Goal: Task Accomplishment & Management: Use online tool/utility

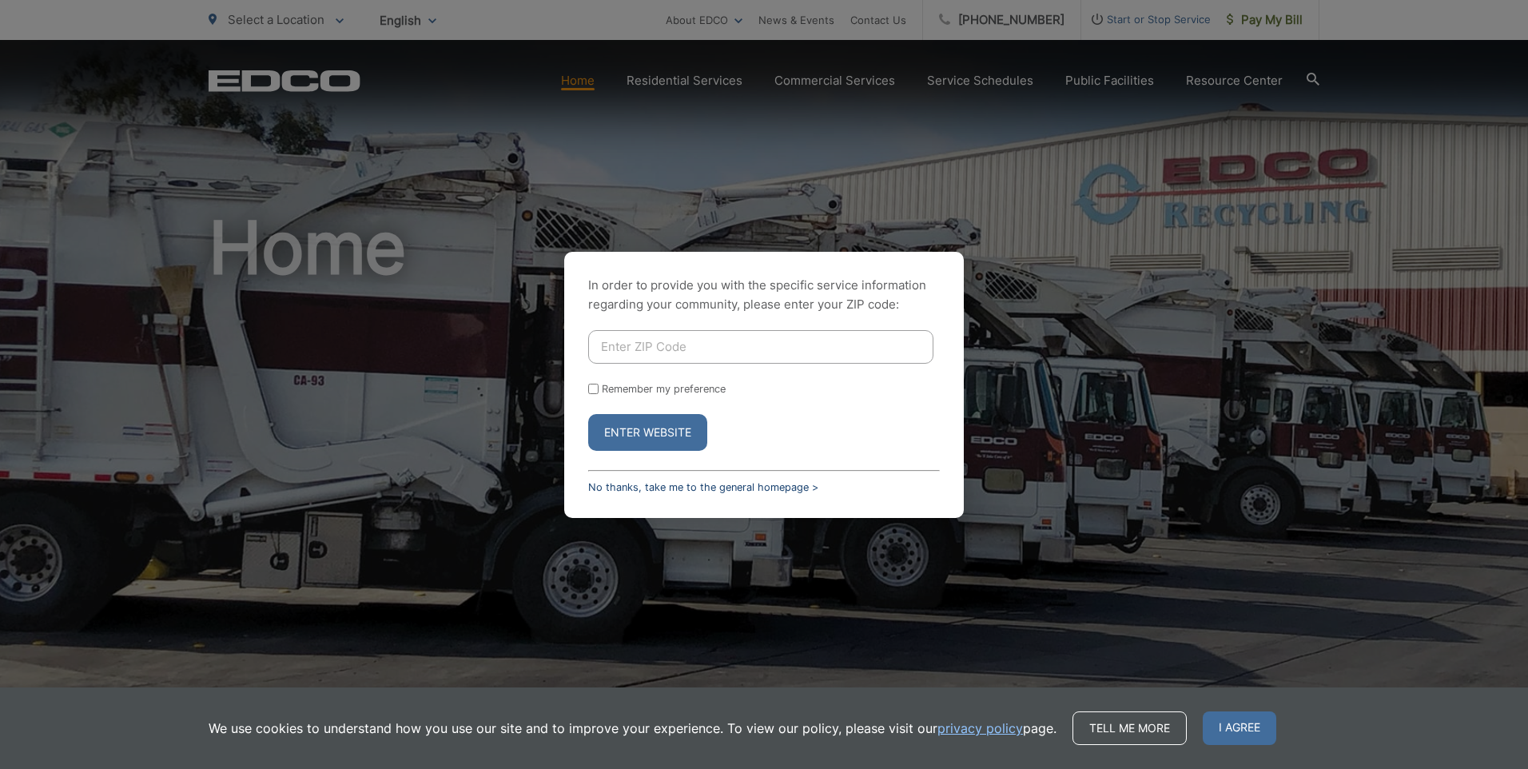
click at [621, 487] on link "No thanks, take me to the general homepage >" at bounding box center [703, 487] width 230 height 12
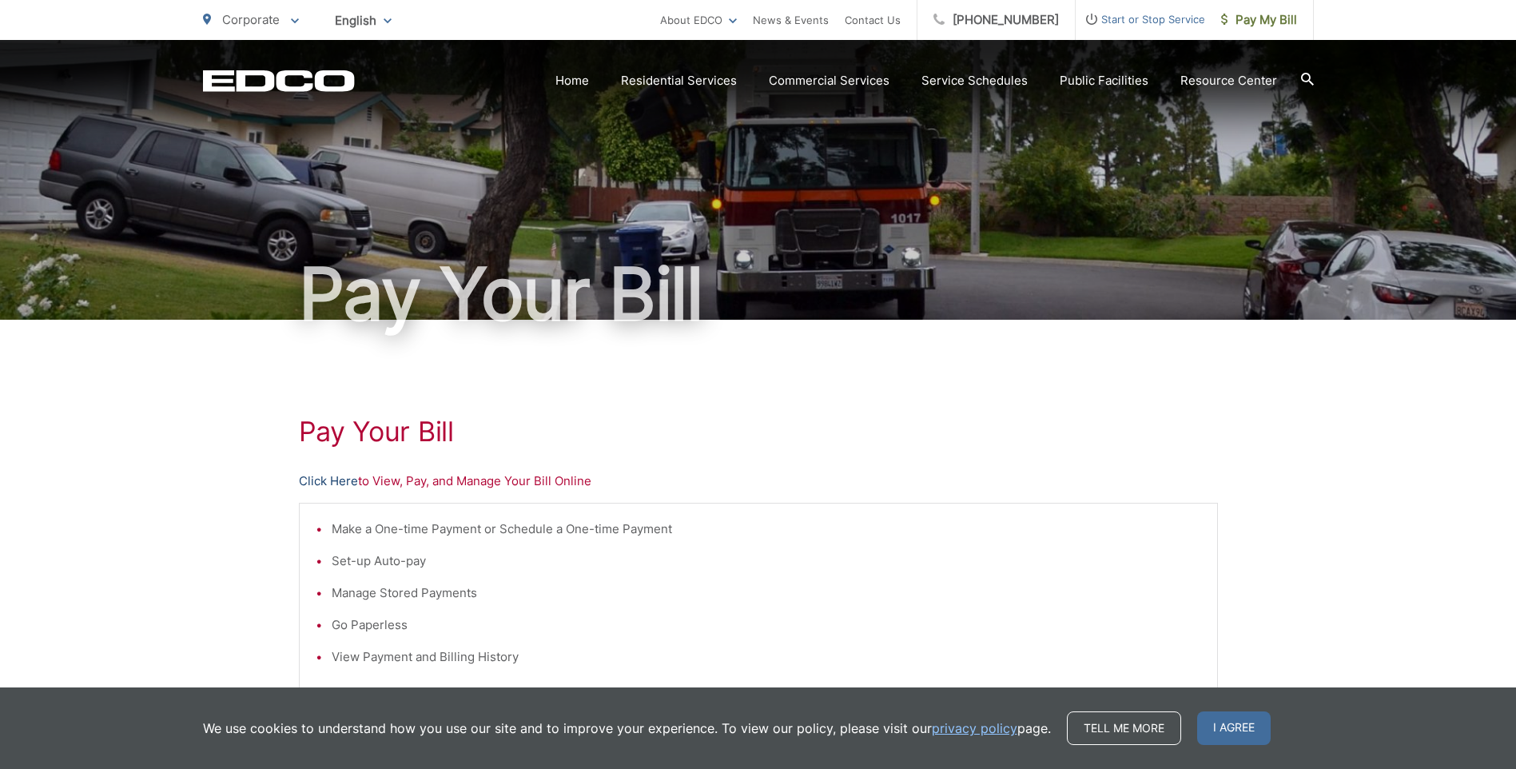
click at [341, 484] on link "Click Here" at bounding box center [328, 481] width 59 height 19
